Goal: Information Seeking & Learning: Learn about a topic

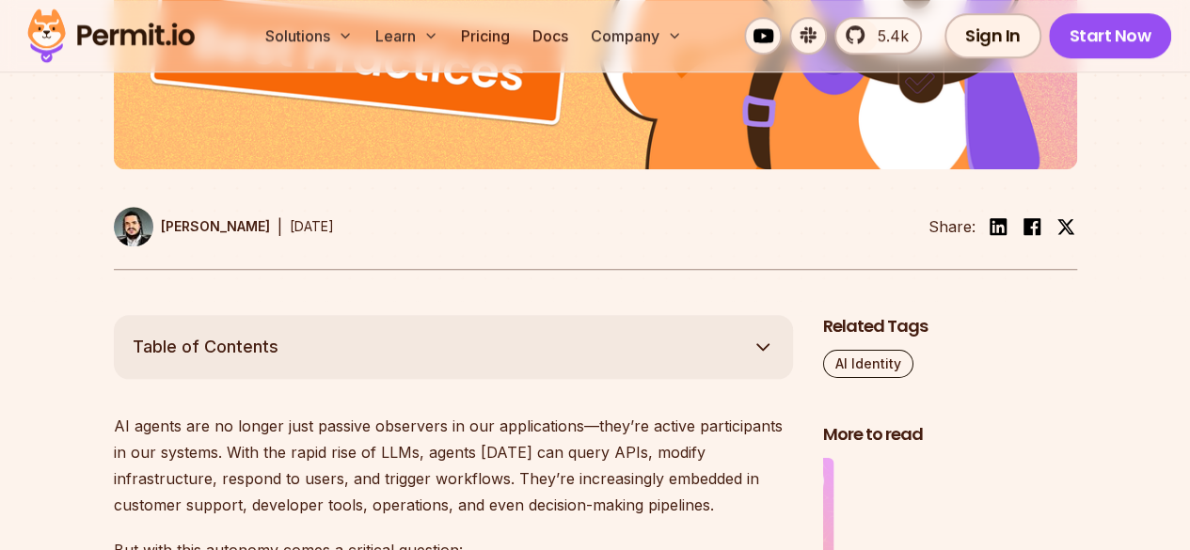
scroll to position [846, 0]
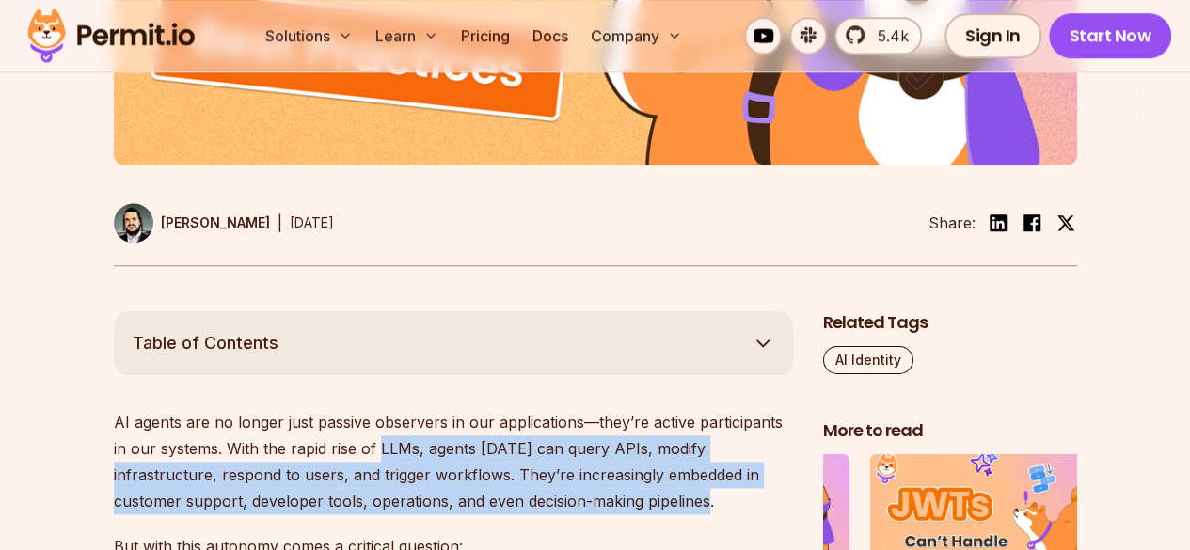
drag, startPoint x: 360, startPoint y: 447, endPoint x: 639, endPoint y: 505, distance: 284.4
click at [639, 505] on p "AI agents are no longer just passive observers in our applications—they’re acti…" at bounding box center [453, 461] width 679 height 105
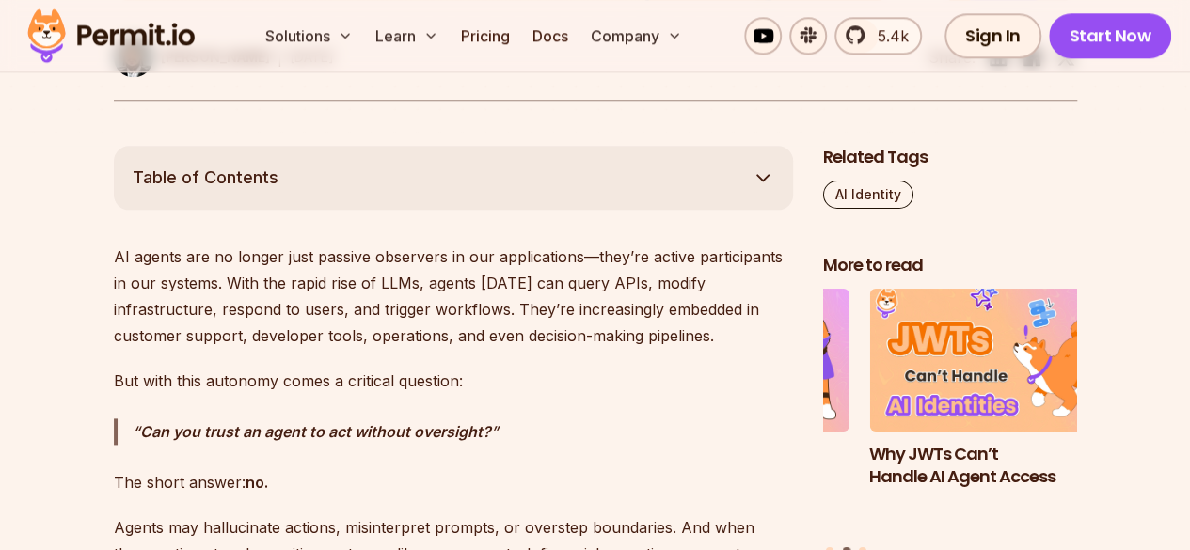
scroll to position [1129, 0]
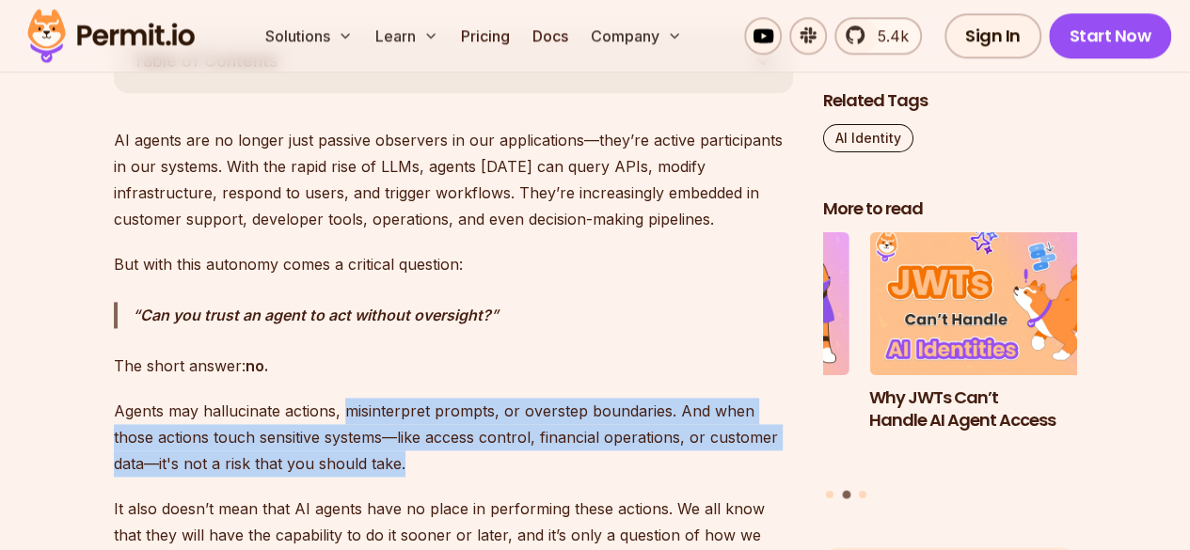
drag, startPoint x: 340, startPoint y: 405, endPoint x: 463, endPoint y: 475, distance: 140.7
click at [463, 475] on p "Agents may hallucinate actions, misinterpret prompts, or overstep boundaries. A…" at bounding box center [453, 437] width 679 height 79
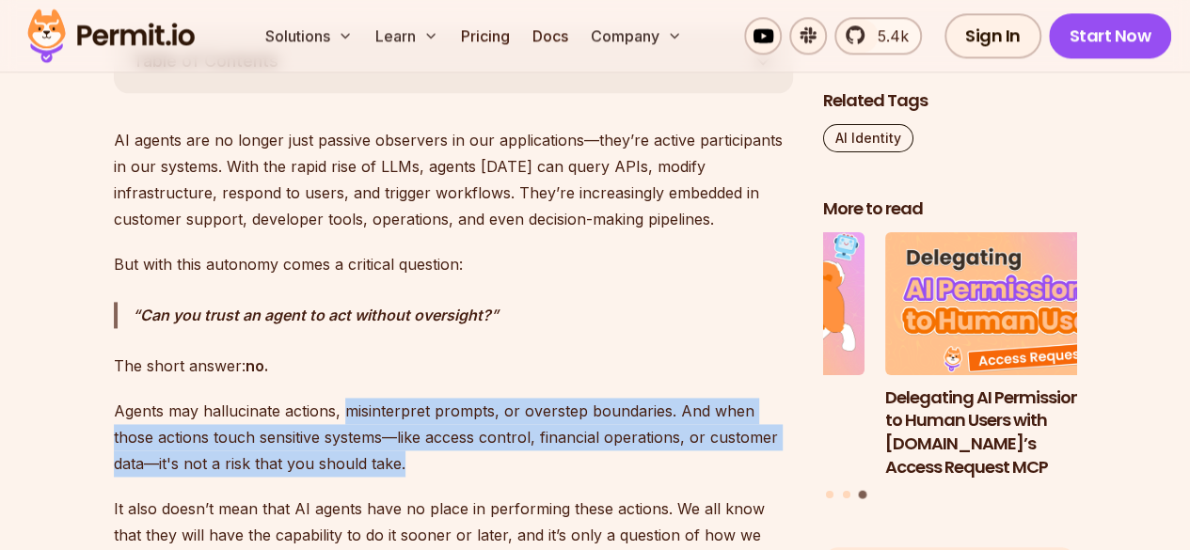
click at [463, 475] on p "Agents may hallucinate actions, misinterpret prompts, or overstep boundaries. A…" at bounding box center [453, 437] width 679 height 79
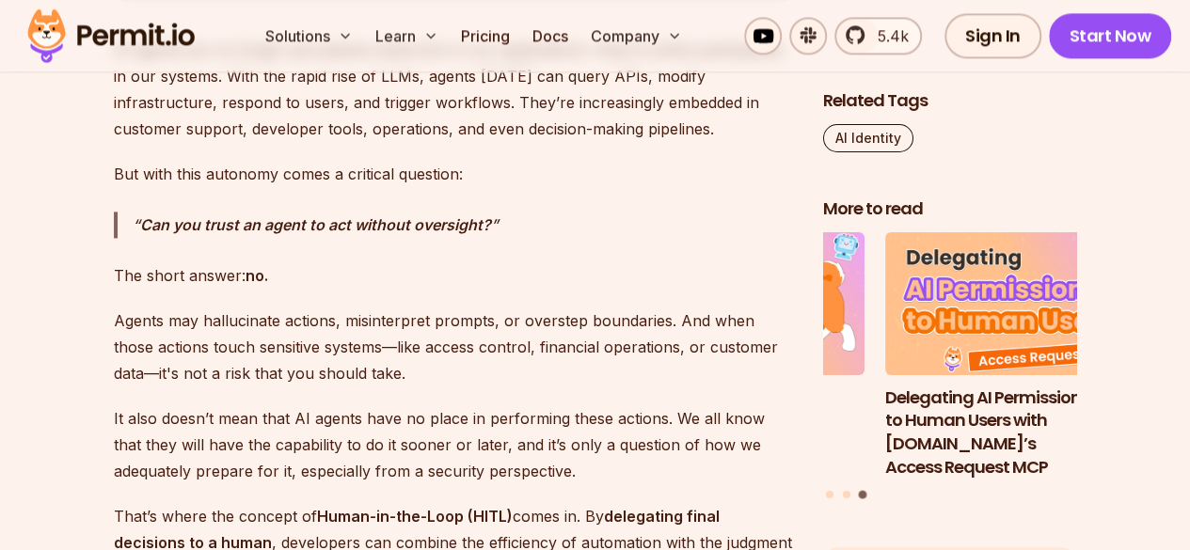
scroll to position [1317, 0]
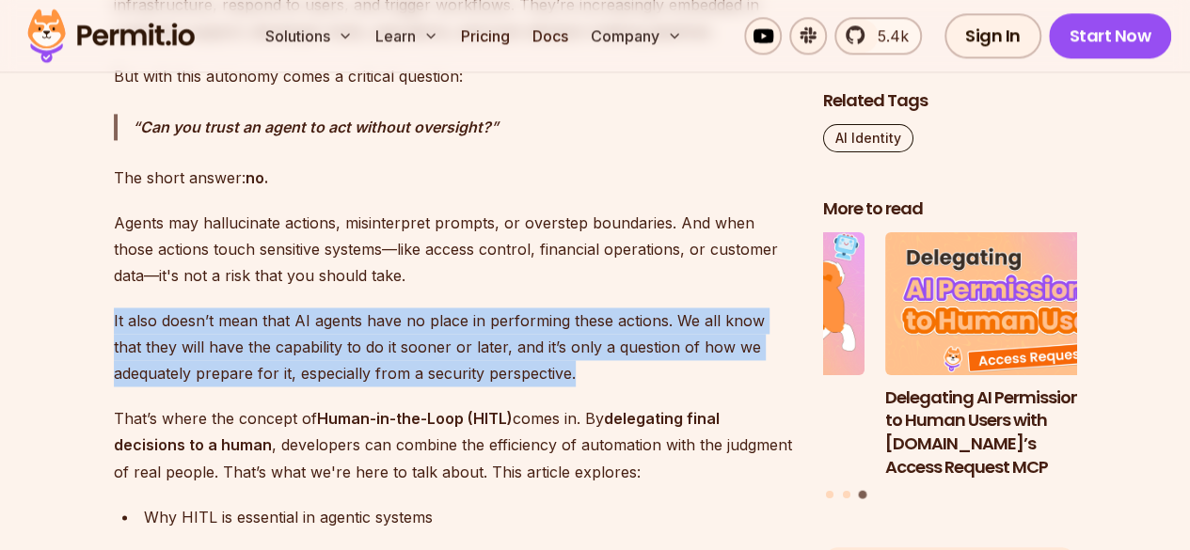
drag, startPoint x: 103, startPoint y: 314, endPoint x: 601, endPoint y: 375, distance: 502.2
click at [601, 375] on p "It also doesn’t mean that AI agents have no place in performing these actions. …" at bounding box center [453, 347] width 679 height 79
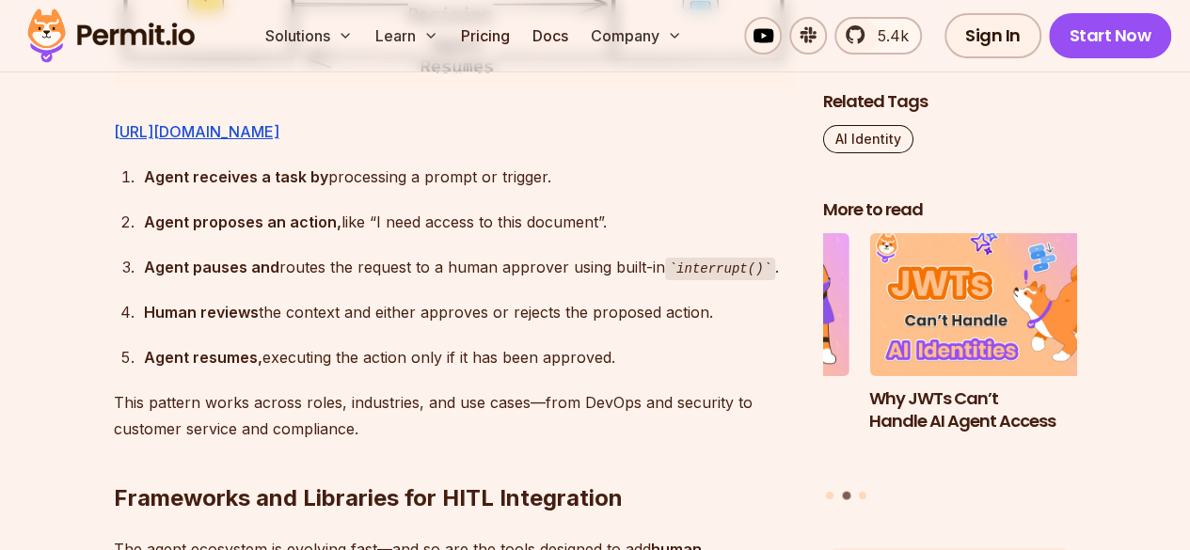
scroll to position [3480, 0]
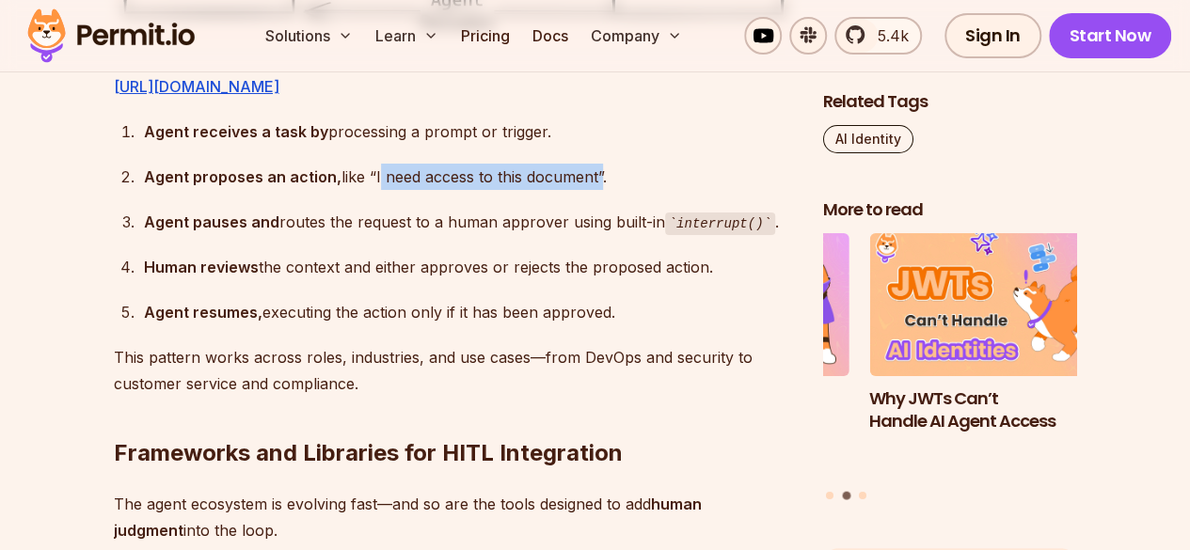
drag, startPoint x: 371, startPoint y: 228, endPoint x: 596, endPoint y: 233, distance: 225.8
click at [596, 190] on div "Agent proposes an action, like “I need access to this document”." at bounding box center [468, 177] width 649 height 26
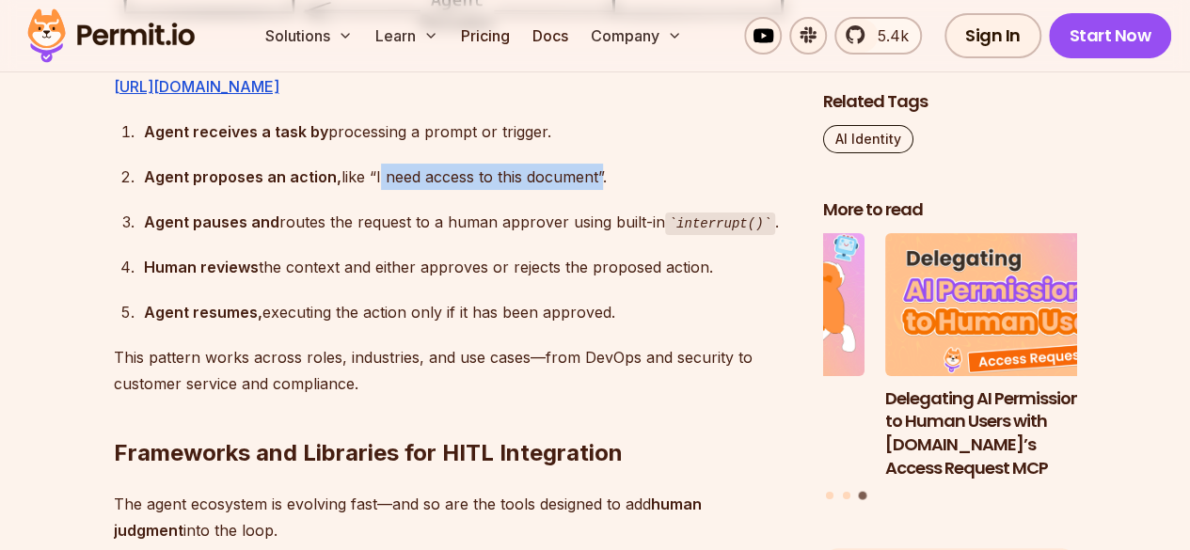
drag, startPoint x: 261, startPoint y: 310, endPoint x: 719, endPoint y: 322, distance: 457.2
click at [719, 280] on div "Human reviews the context and either approves or rejects the proposed action." at bounding box center [468, 267] width 649 height 26
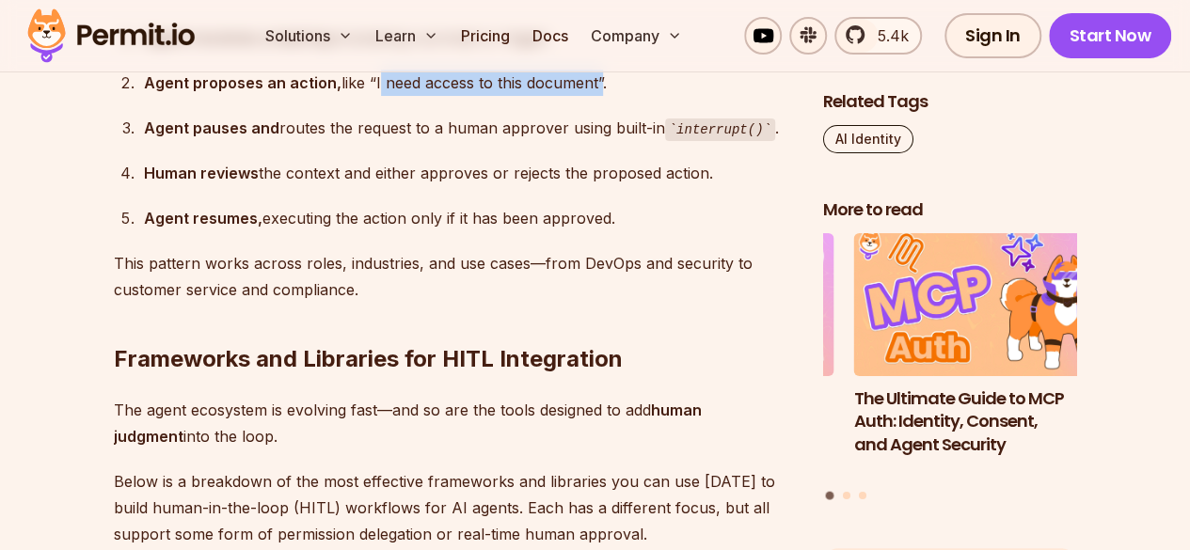
scroll to position [3668, 0]
